Goal: Task Accomplishment & Management: Complete application form

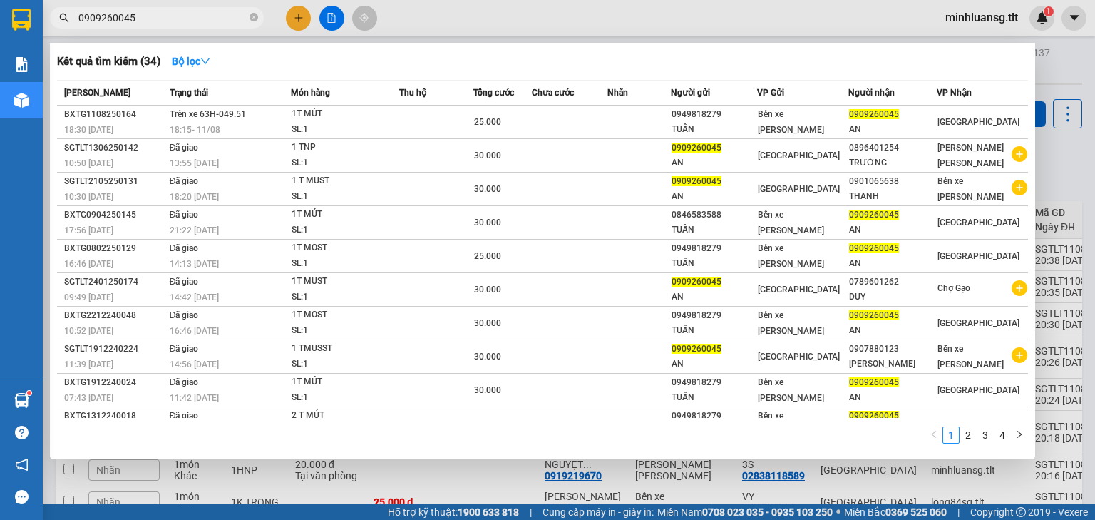
type input "0909260045"
click at [301, 15] on div at bounding box center [547, 260] width 1095 height 520
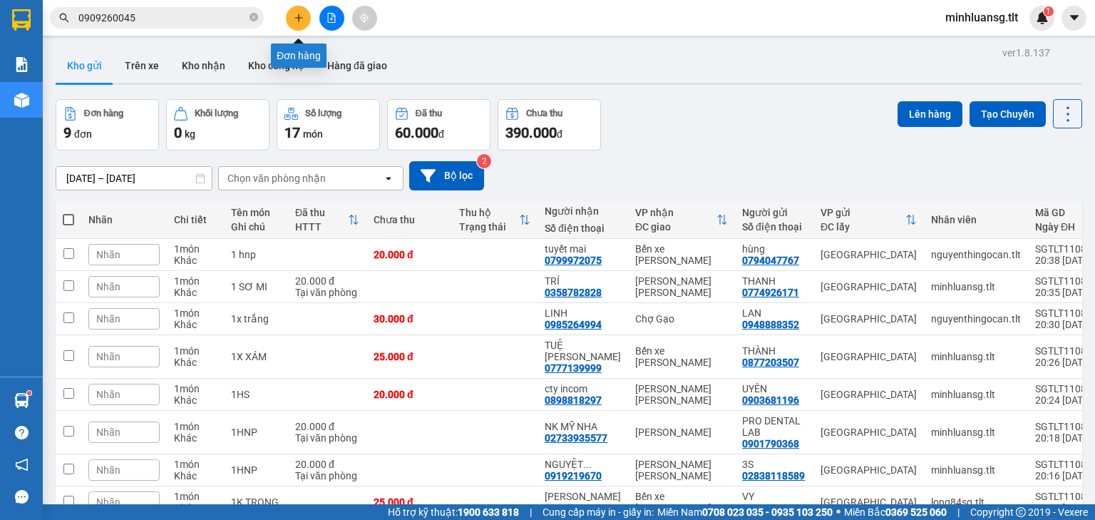
click at [301, 15] on icon "plus" at bounding box center [299, 18] width 10 height 10
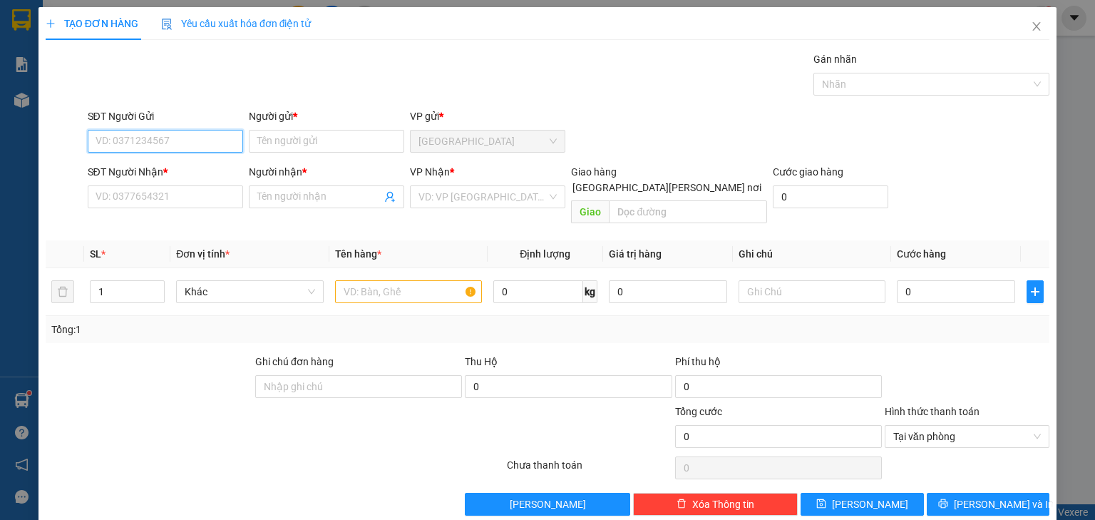
click at [138, 137] on input "SĐT Người Gửi" at bounding box center [165, 141] width 155 height 23
click at [130, 135] on input "SĐT Người Gửi" at bounding box center [165, 141] width 155 height 23
click at [188, 167] on div "0909646861 - [GEOGRAPHIC_DATA]" at bounding box center [176, 169] width 160 height 16
type input "0909646861"
type input "VIỆT Á"
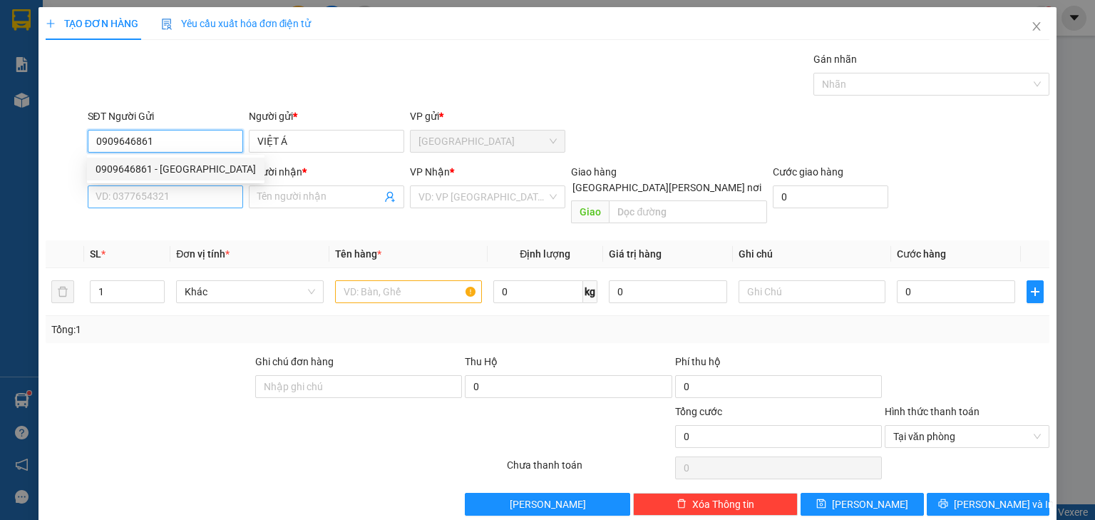
type input "0909646861"
click at [178, 202] on input "SĐT Người Nhận *" at bounding box center [165, 196] width 155 height 23
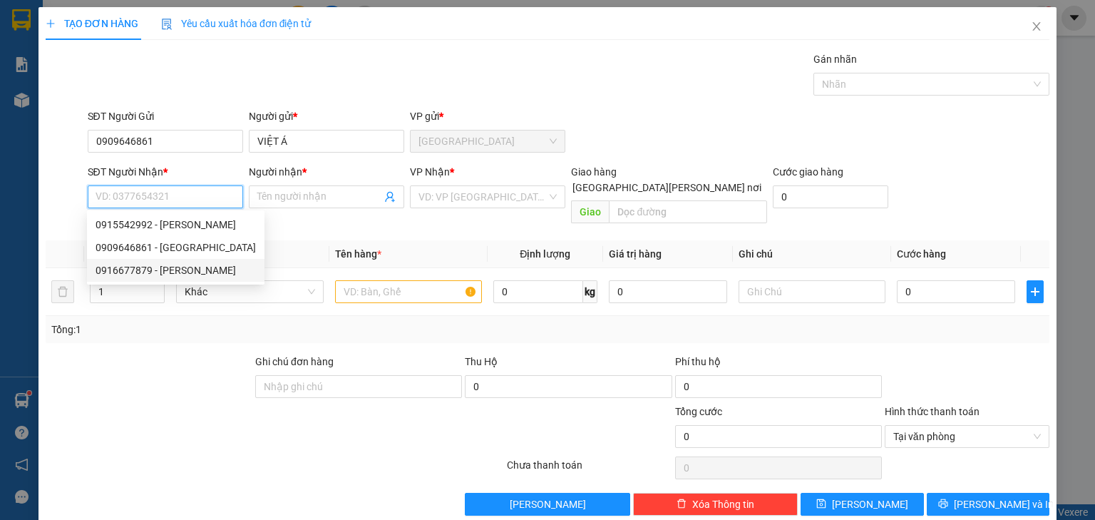
click at [188, 270] on div "0916677879 - [PERSON_NAME]" at bounding box center [176, 270] width 160 height 16
type input "0916677879"
type input "BS SƯƠNG"
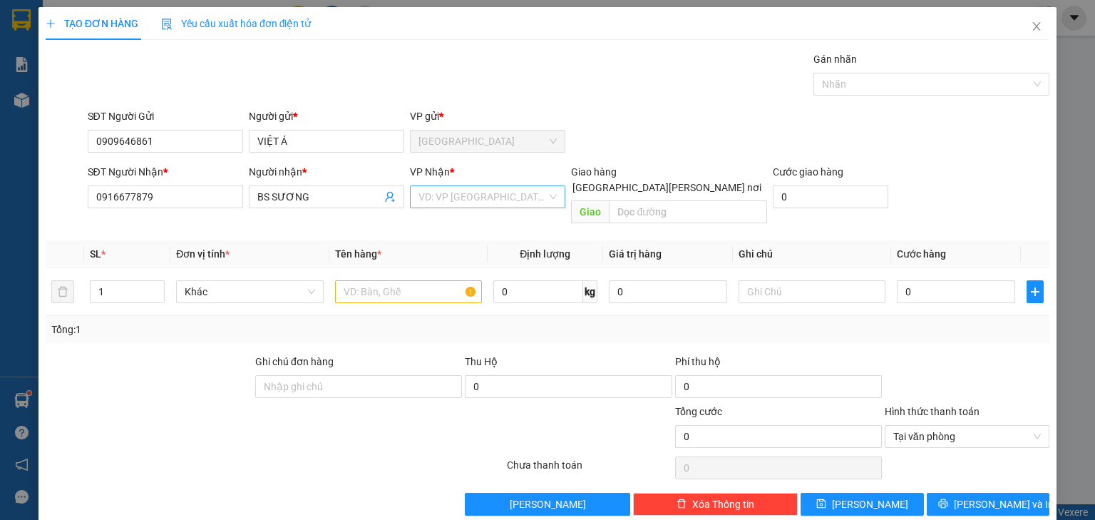
click at [459, 197] on input "search" at bounding box center [483, 196] width 128 height 21
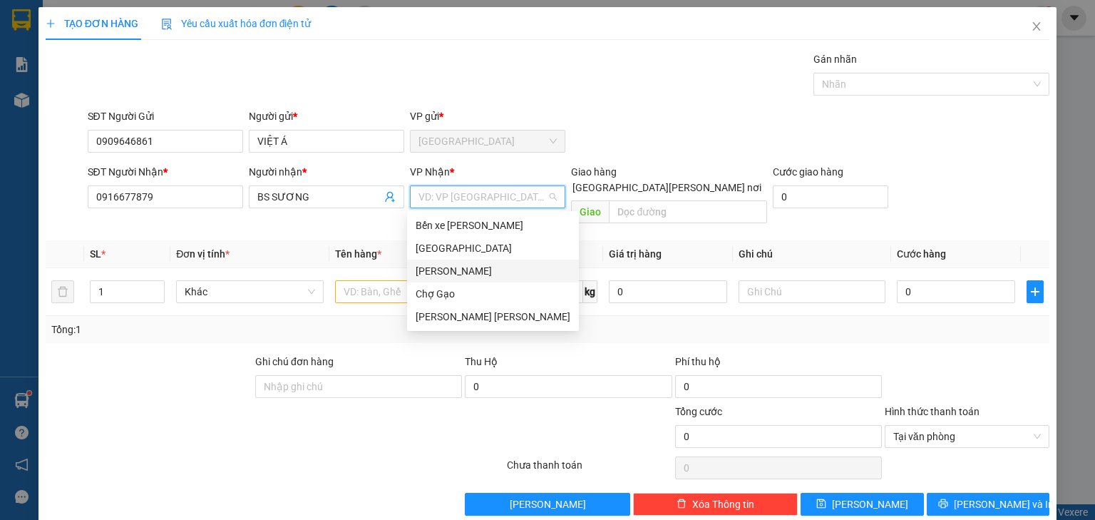
click at [444, 274] on div "[PERSON_NAME]" at bounding box center [493, 271] width 155 height 16
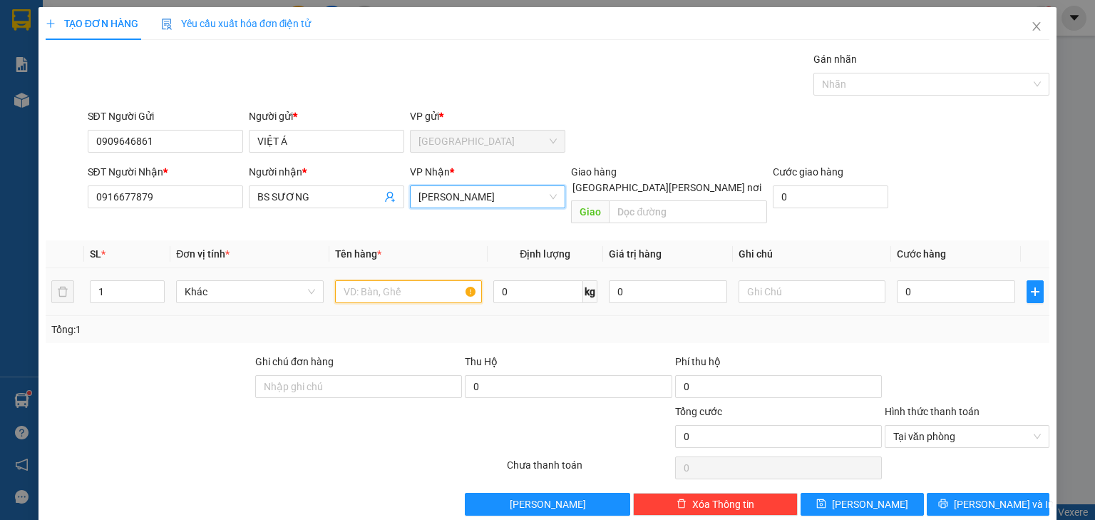
click at [379, 284] on input "text" at bounding box center [408, 291] width 147 height 23
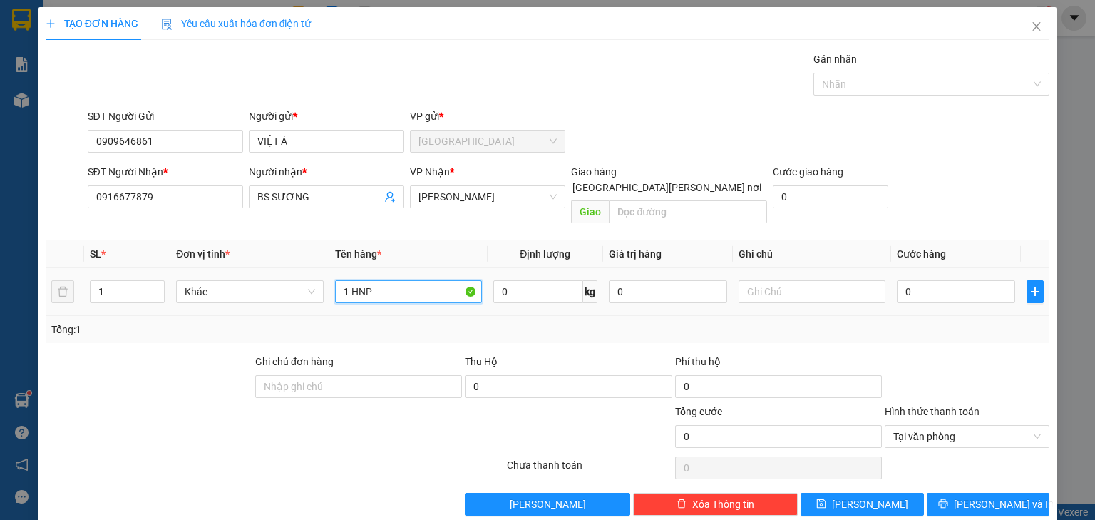
type input "1 HNP"
type input "2"
type input "20"
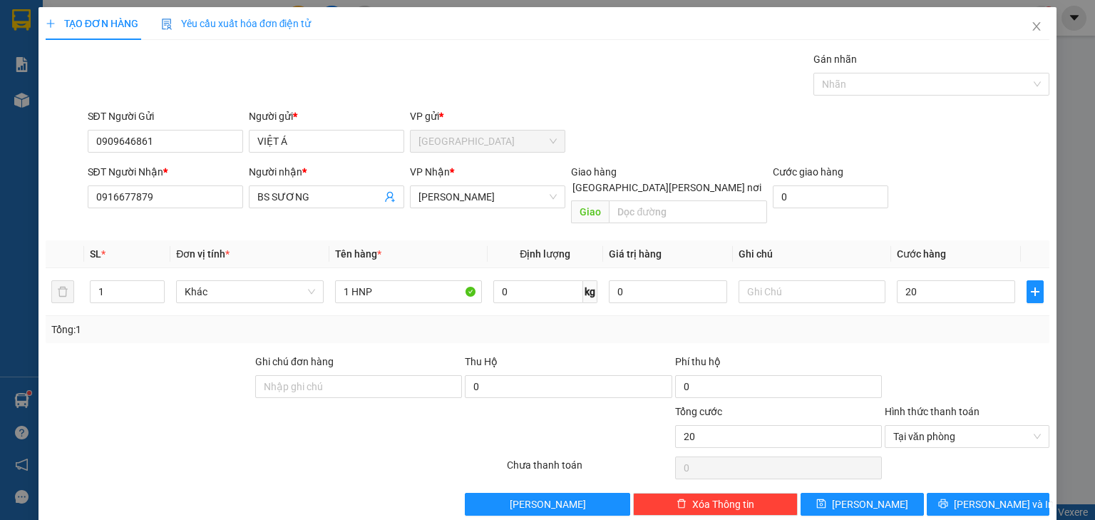
type input "20.000"
click at [920, 354] on div at bounding box center [967, 379] width 168 height 50
click at [982, 496] on span "[PERSON_NAME] và In" at bounding box center [1004, 504] width 100 height 16
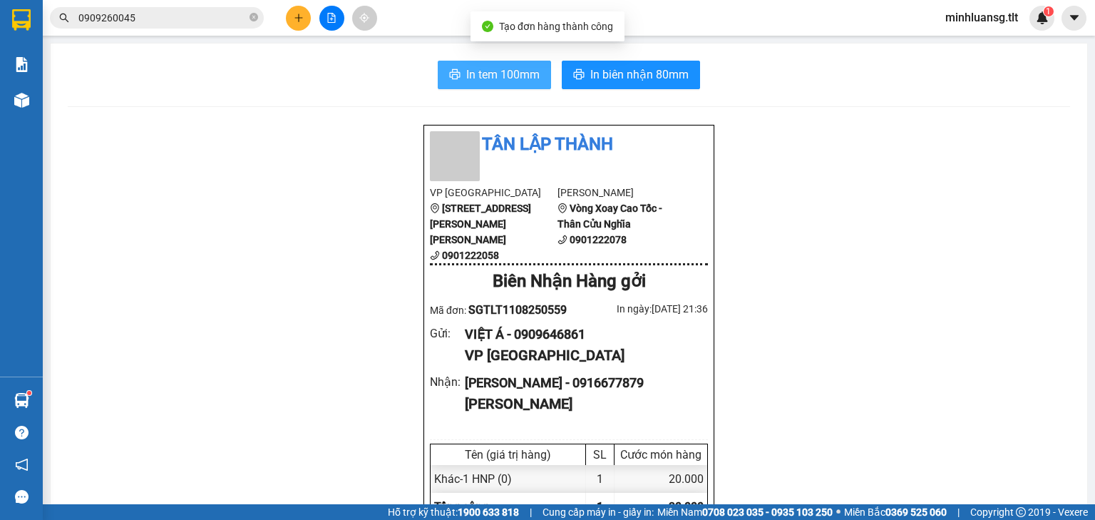
click at [513, 75] on span "In tem 100mm" at bounding box center [502, 75] width 73 height 18
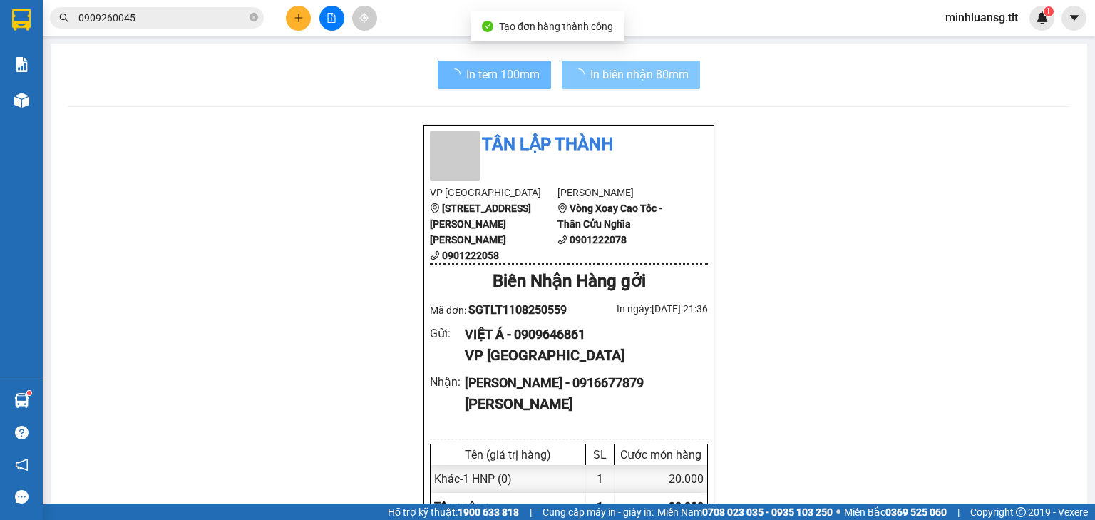
scroll to position [86, 0]
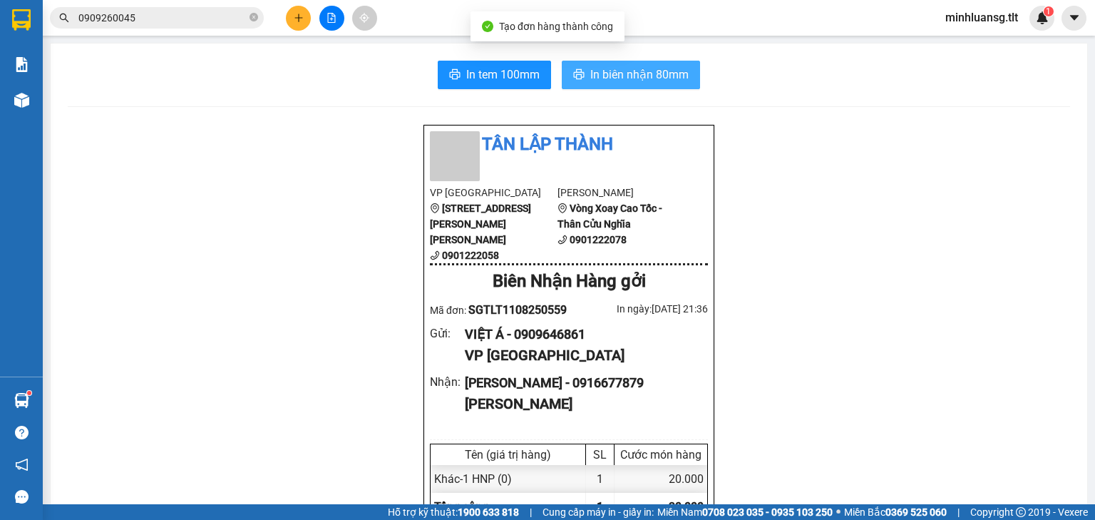
click at [658, 77] on span "In biên nhận 80mm" at bounding box center [639, 75] width 98 height 18
